Goal: Check status: Check status

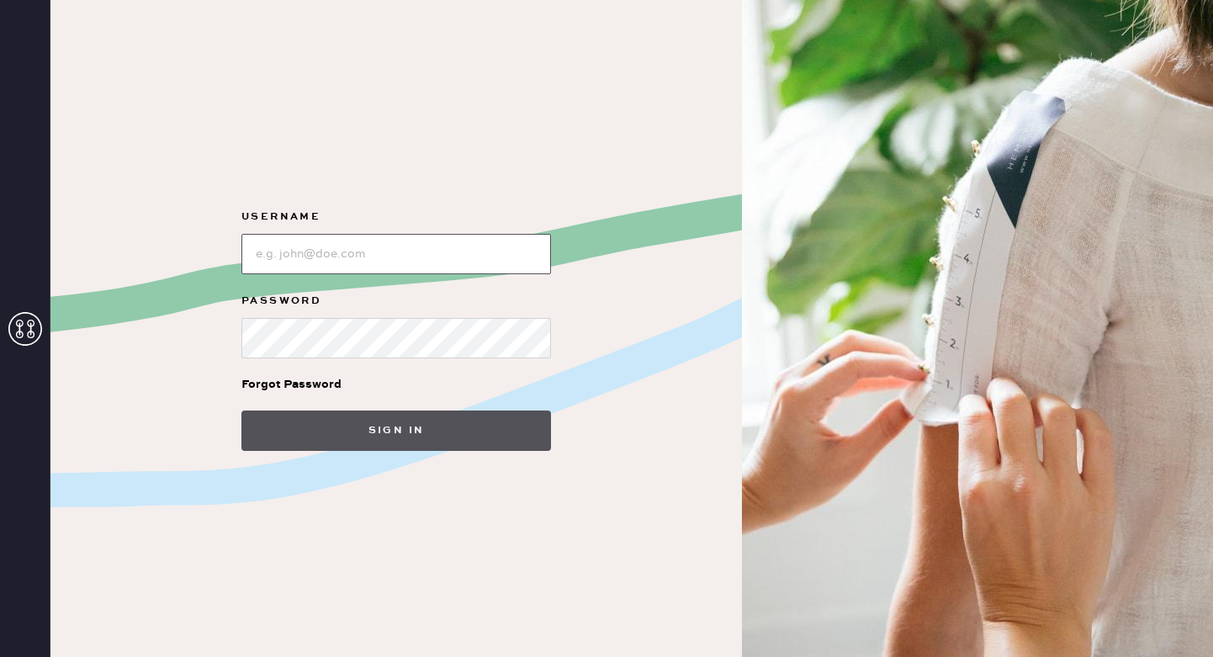
type input "reformationsoho"
click at [407, 428] on button "Sign in" at bounding box center [396, 430] width 310 height 40
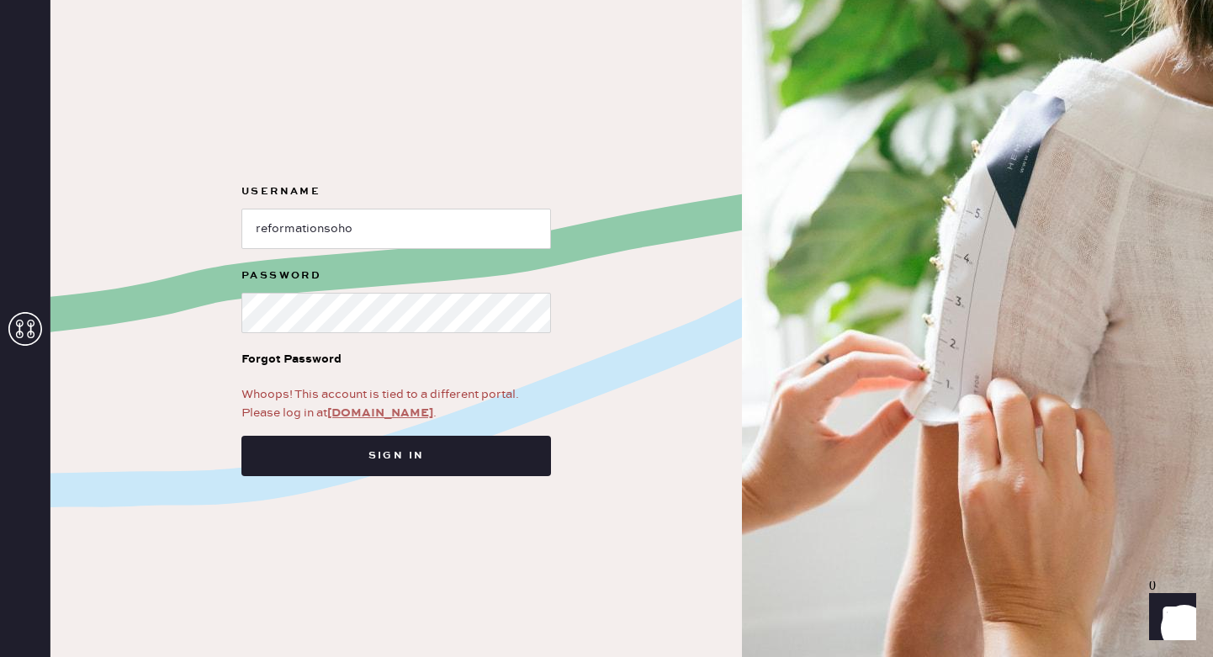
click at [381, 417] on link "[DOMAIN_NAME]" at bounding box center [380, 412] width 106 height 15
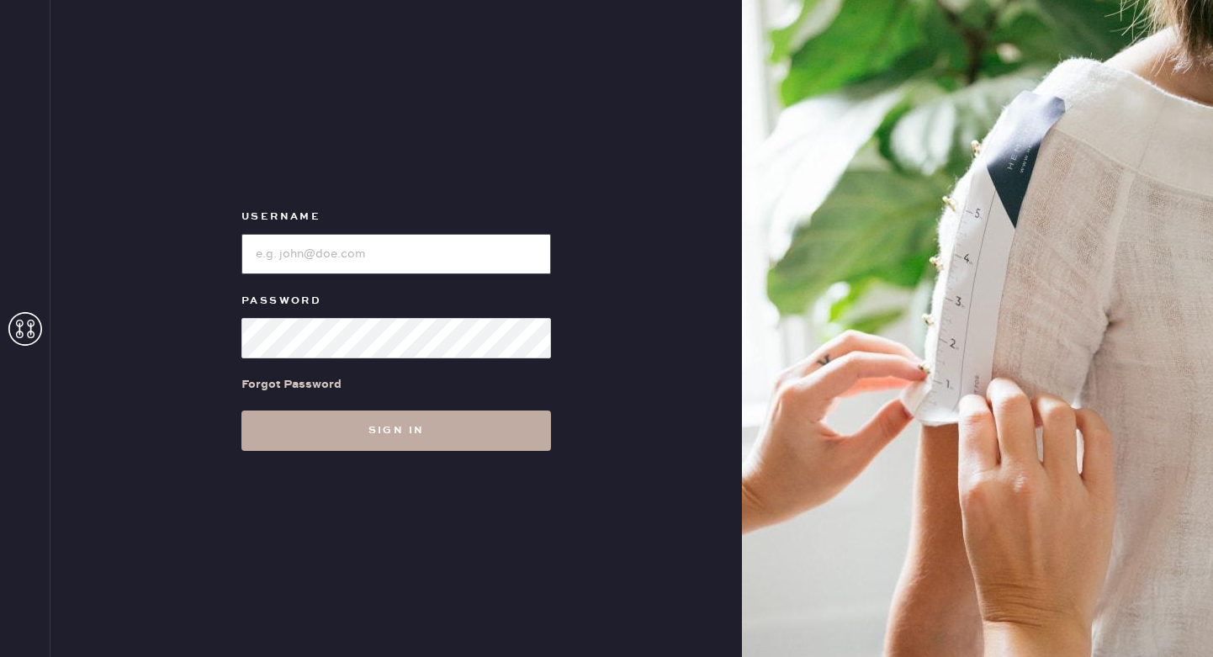
type input "reformationsoho"
click at [393, 436] on button "Sign in" at bounding box center [396, 430] width 310 height 40
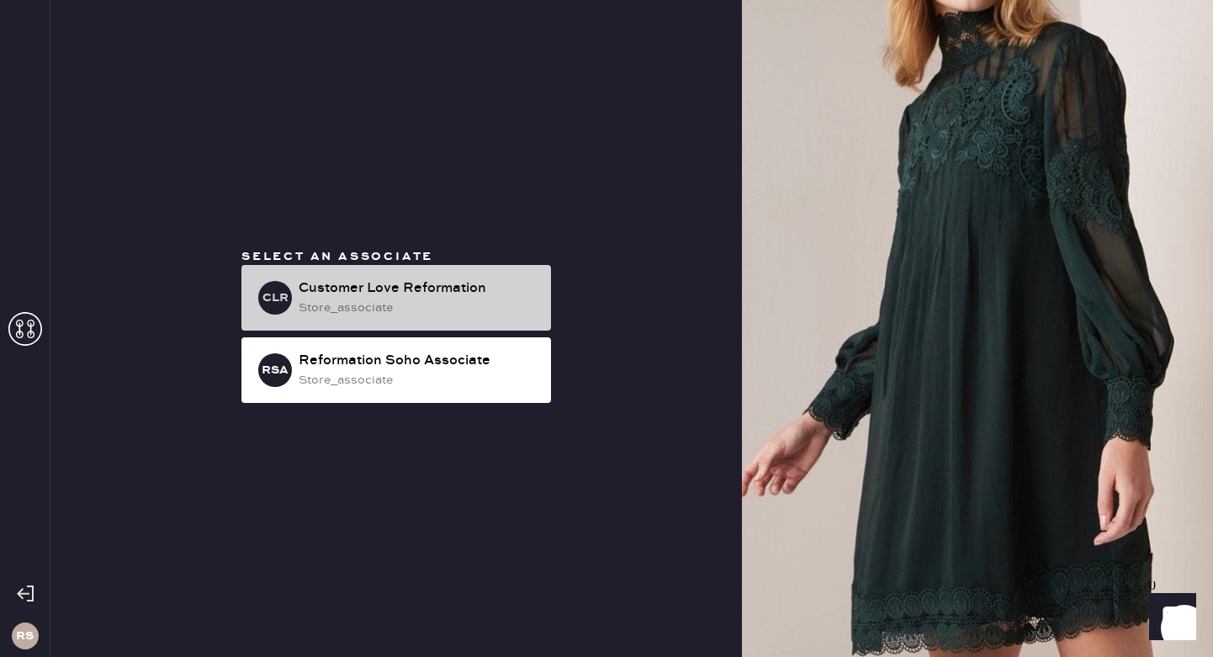
click at [459, 294] on div "Customer Love Reformation" at bounding box center [418, 288] width 239 height 20
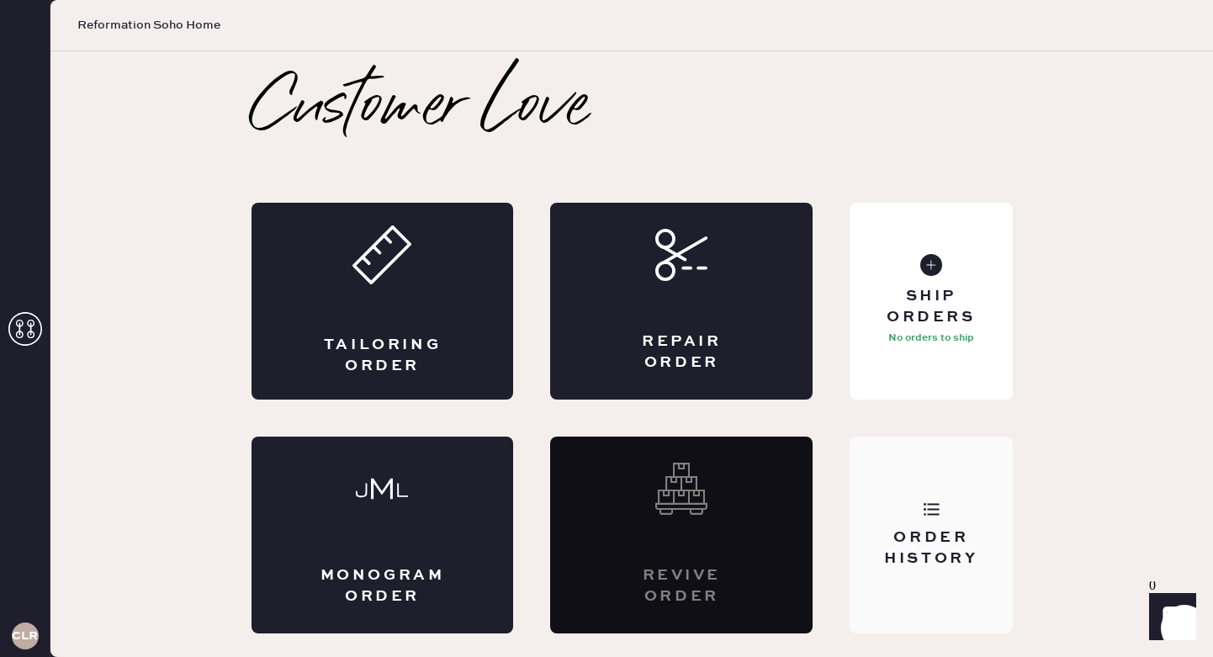
click at [943, 535] on div "Order History" at bounding box center [930, 548] width 135 height 42
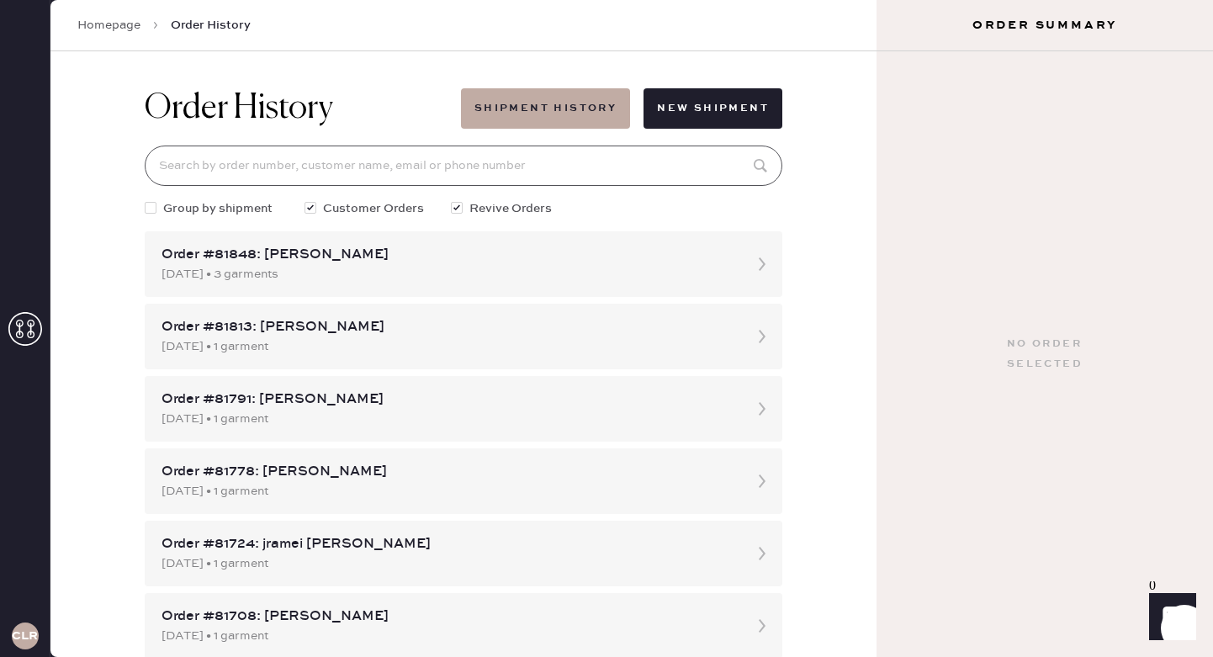
click at [465, 151] on input at bounding box center [464, 166] width 638 height 40
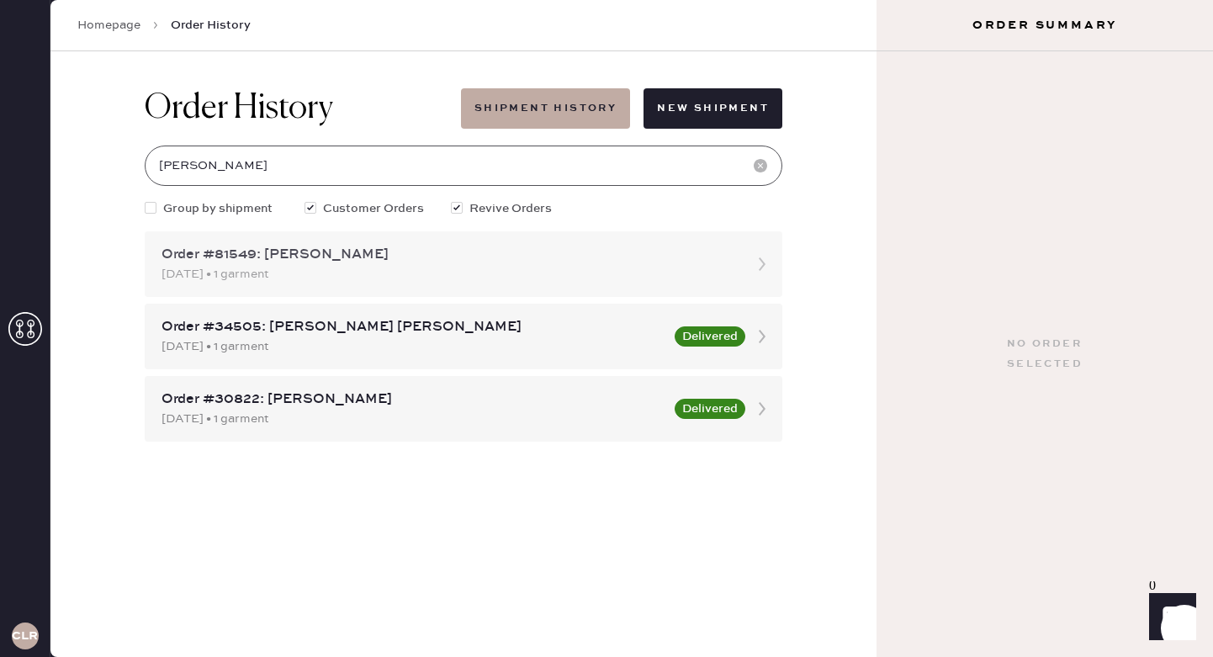
type input "anna l"
click at [352, 267] on div "08/10/2025 • 1 garment" at bounding box center [448, 274] width 574 height 19
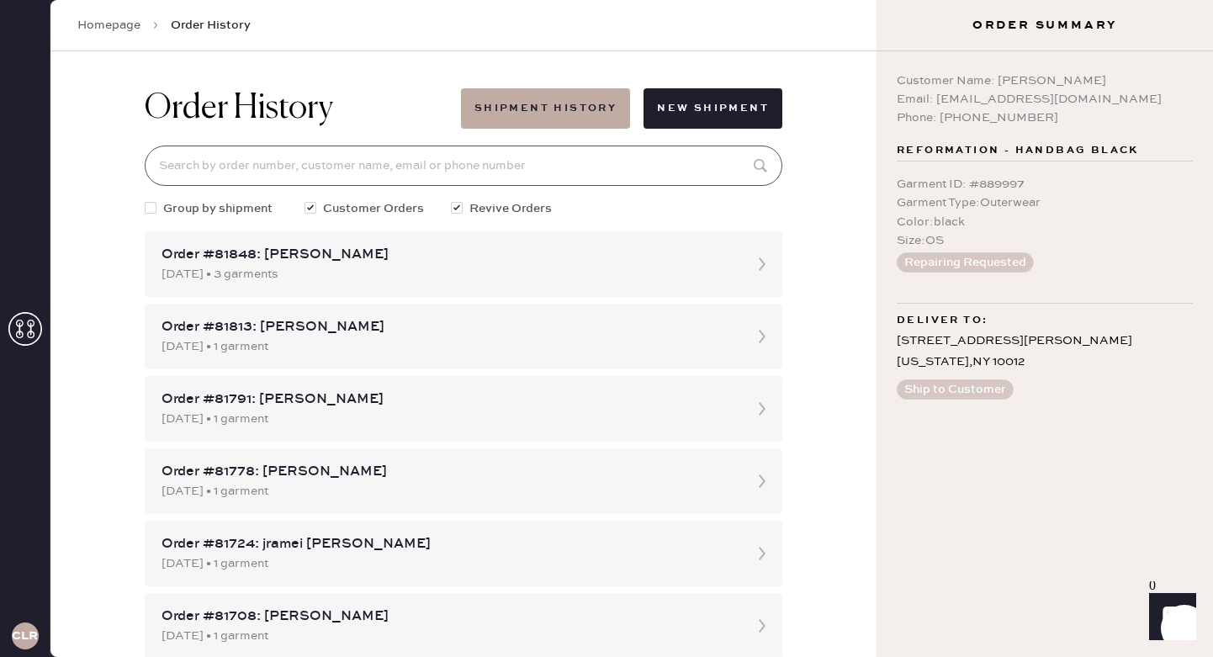
click at [666, 177] on input at bounding box center [464, 166] width 638 height 40
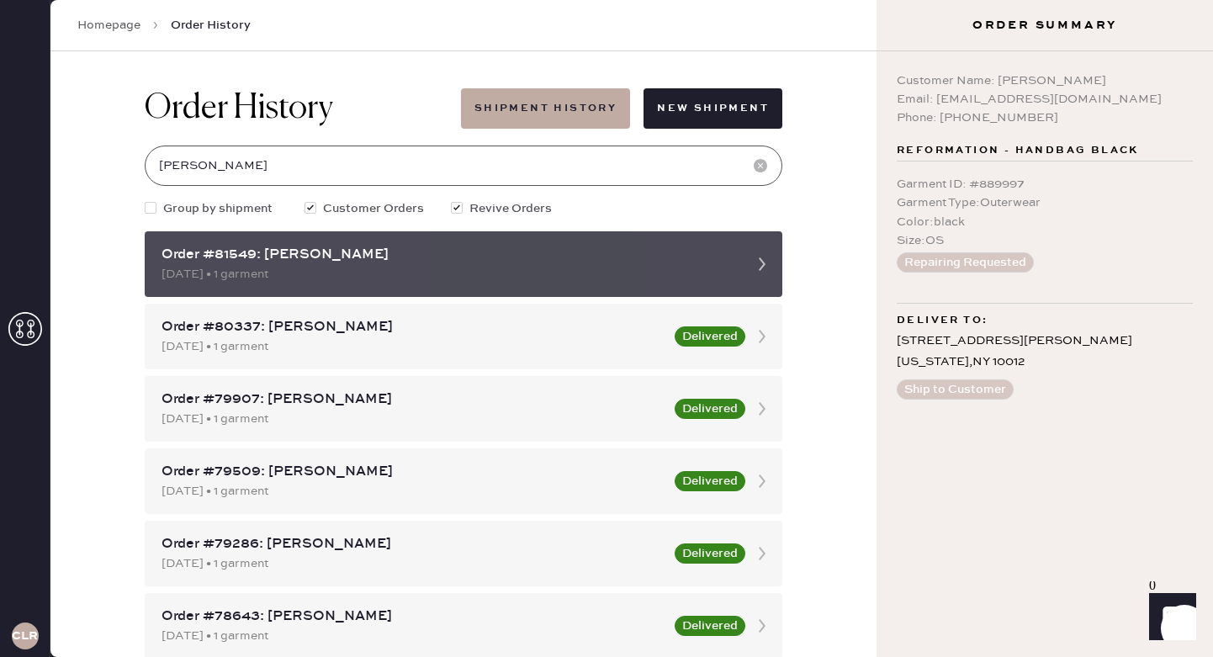
type input "anna"
click at [626, 261] on div "Order #81549: Anna Li" at bounding box center [448, 255] width 574 height 20
click at [744, 265] on div "Order #81549: Anna Li 08/10/2025 • 1 garment" at bounding box center [464, 264] width 638 height 66
